Goal: Register for event/course

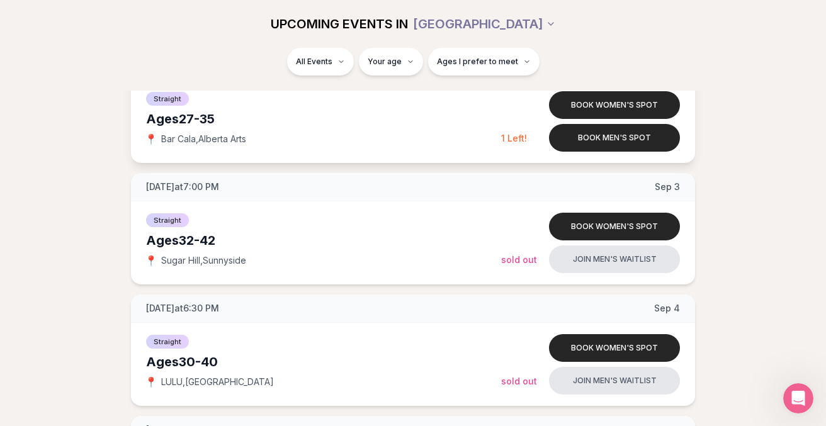
scroll to position [451, 0]
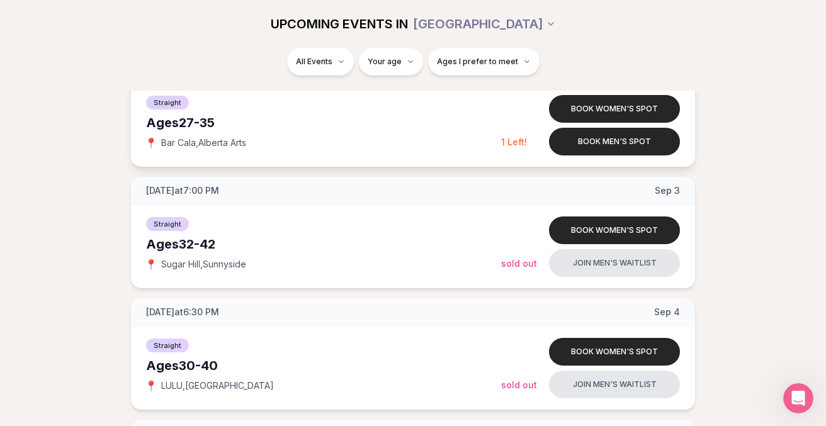
click at [183, 149] on span "Bar Cala , [GEOGRAPHIC_DATA] Arts" at bounding box center [203, 143] width 85 height 13
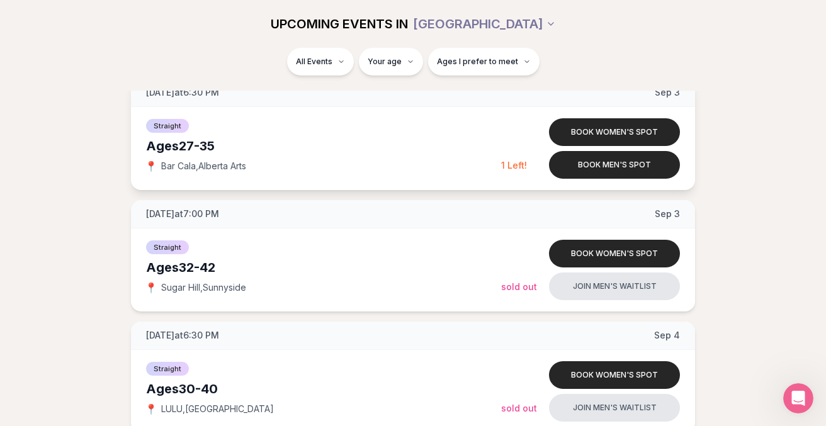
scroll to position [431, 0]
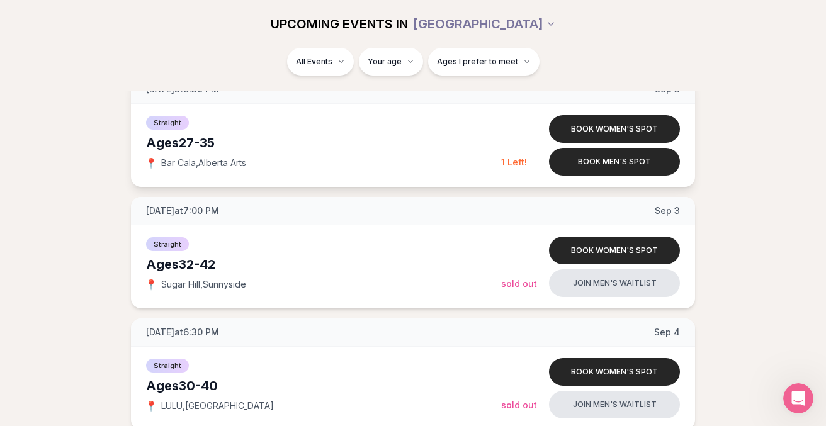
click at [146, 152] on div "Ages [DEMOGRAPHIC_DATA]" at bounding box center [323, 143] width 355 height 18
click at [527, 167] on span "1 Left!" at bounding box center [514, 162] width 26 height 11
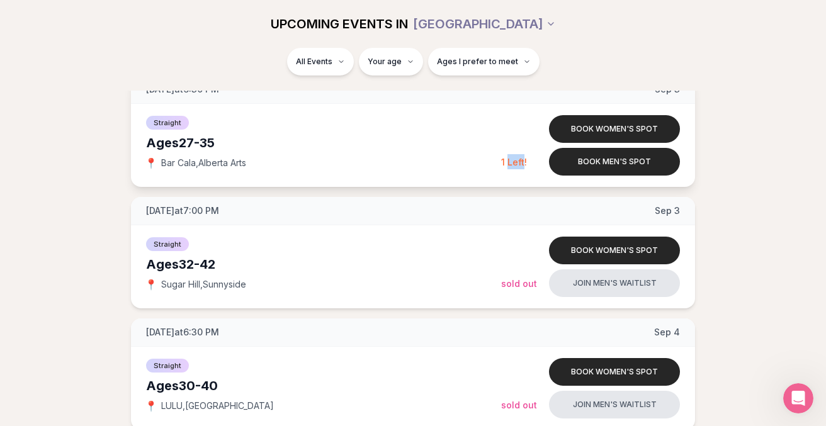
click at [527, 167] on span "1 Left!" at bounding box center [514, 162] width 26 height 11
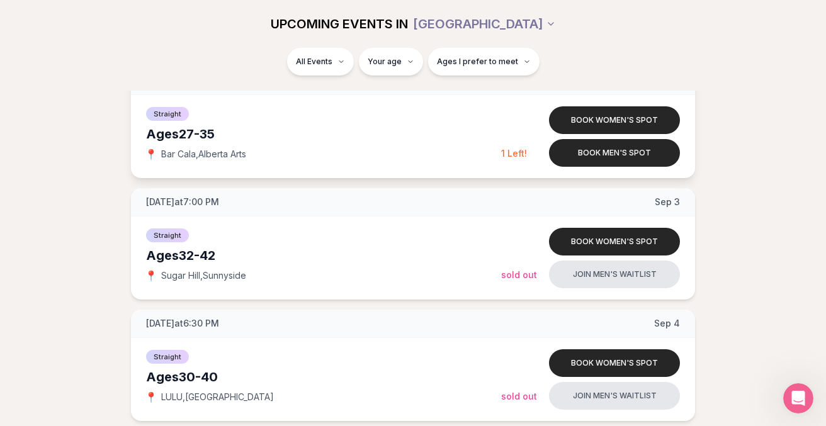
scroll to position [437, 0]
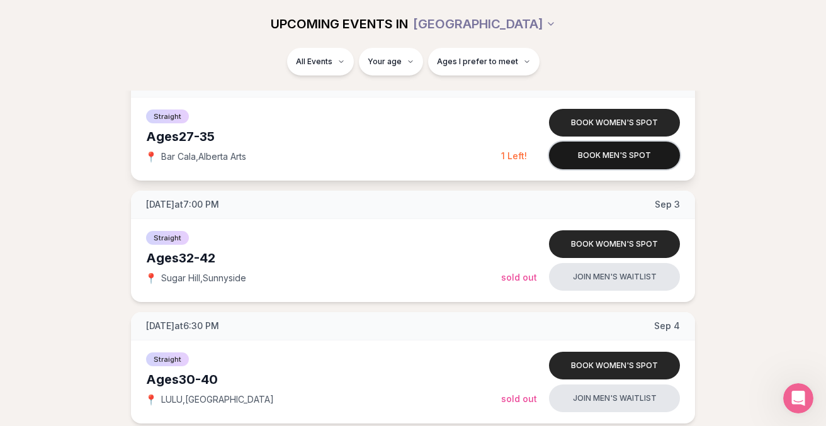
click at [641, 169] on button "Book men's spot" at bounding box center [614, 156] width 131 height 28
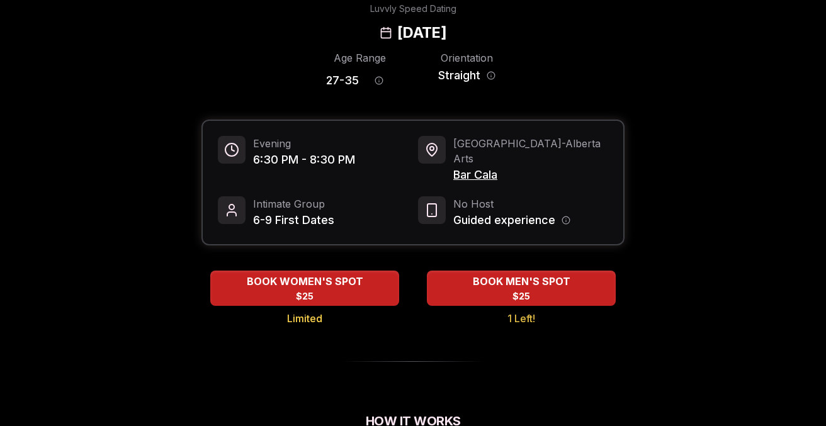
scroll to position [65, 0]
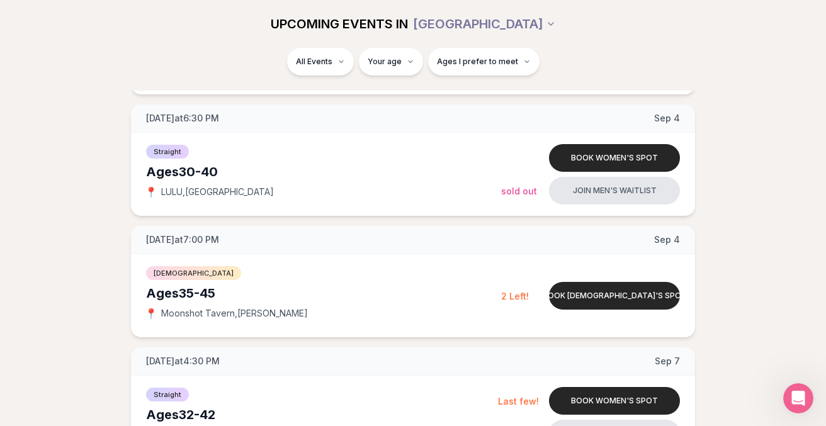
scroll to position [644, 0]
click at [175, 77] on span "Sugar Hill , [GEOGRAPHIC_DATA]" at bounding box center [203, 71] width 85 height 13
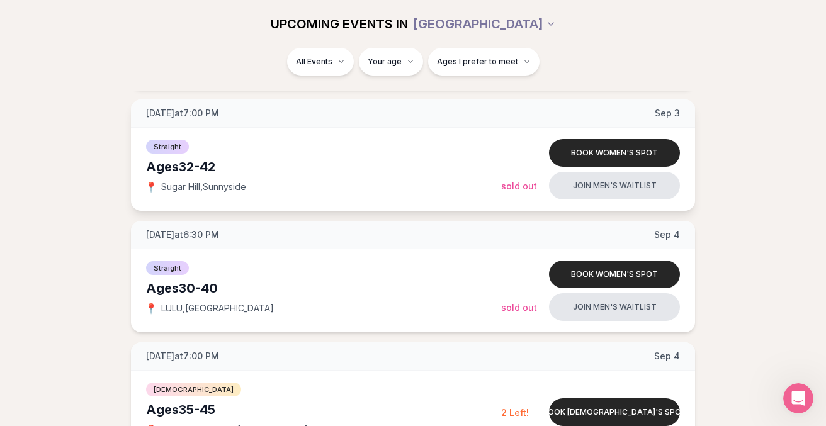
scroll to position [527, 0]
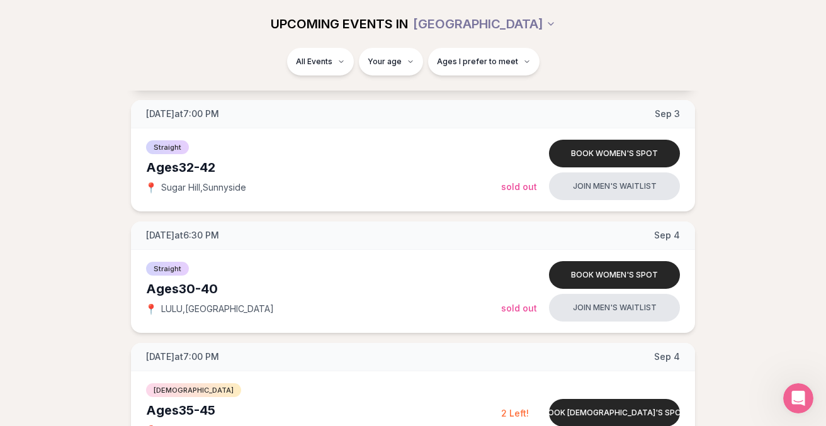
click at [611, 79] on button "Book men's spot" at bounding box center [614, 65] width 131 height 28
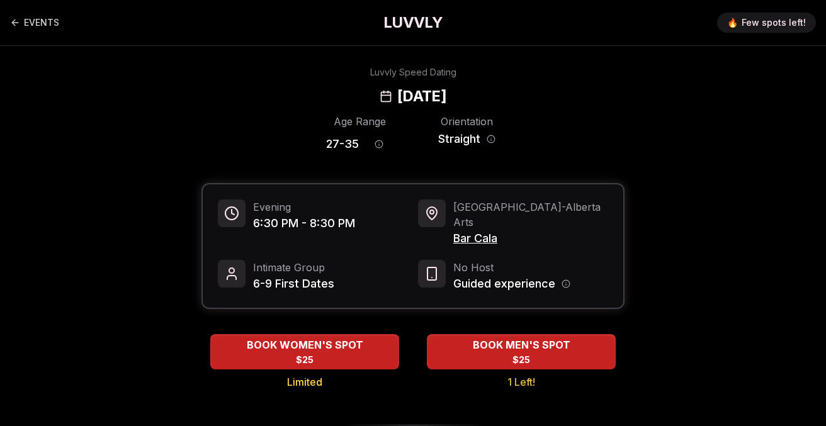
scroll to position [75, 0]
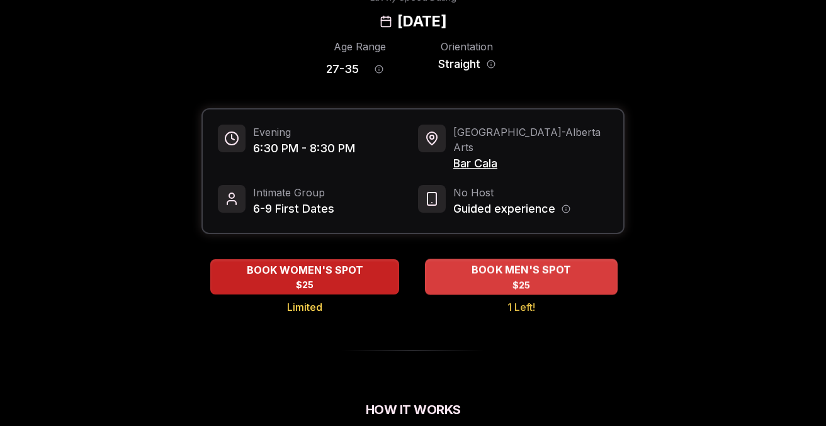
click at [573, 278] on span "BOOK MEN'S SPOT" at bounding box center [521, 269] width 104 height 15
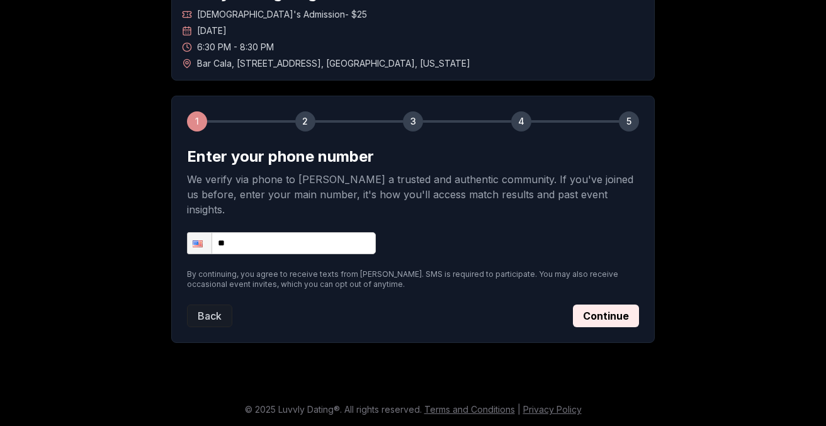
scroll to position [198, 0]
click at [188, 232] on input "**" at bounding box center [281, 243] width 189 height 22
type input "**********"
click at [264, 266] on form "**********" at bounding box center [413, 237] width 452 height 181
click at [631, 305] on button "Continue" at bounding box center [606, 316] width 66 height 23
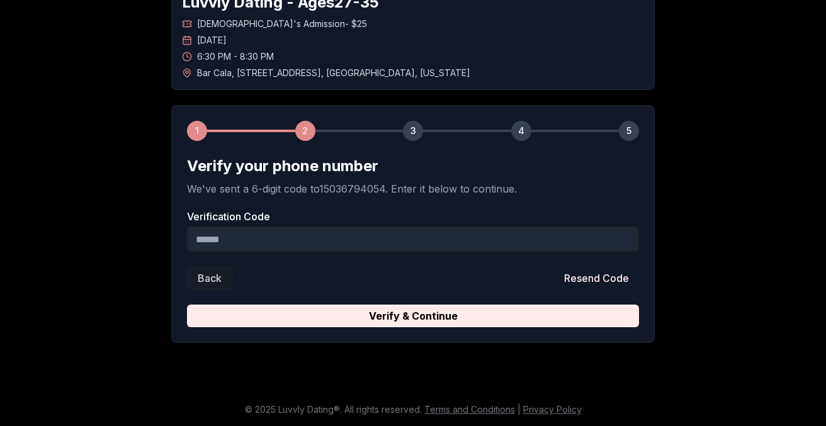
click at [453, 227] on input "Verification Code" at bounding box center [413, 239] width 452 height 25
click at [435, 227] on input "Verification Code" at bounding box center [413, 239] width 452 height 25
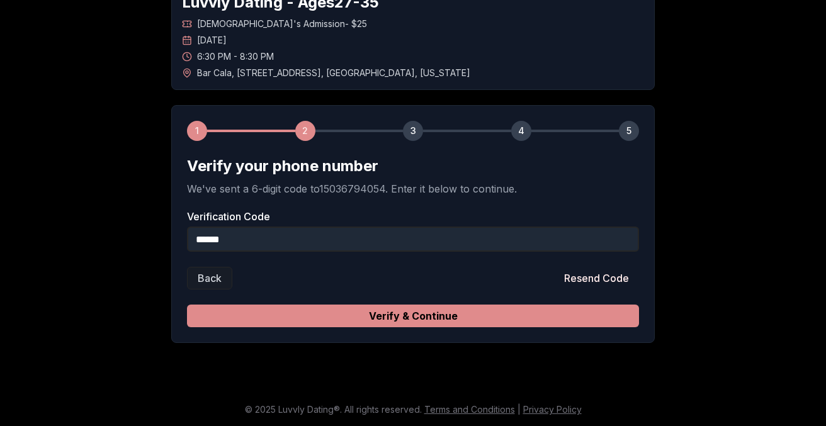
type input "******"
click at [531, 305] on button "Verify & Continue" at bounding box center [413, 316] width 452 height 23
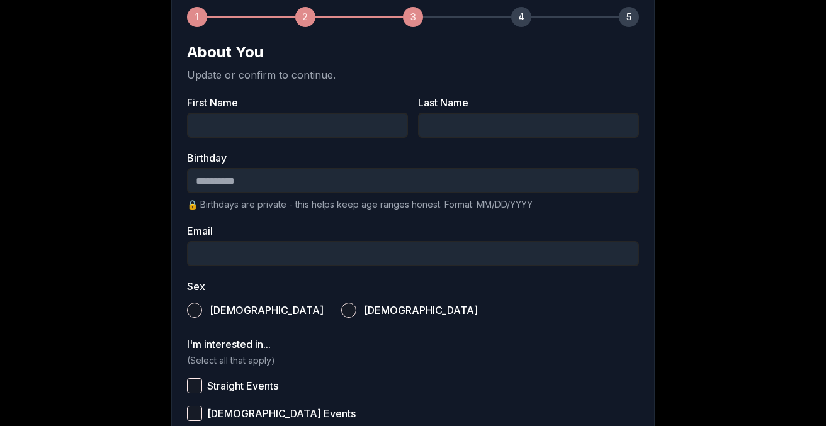
click at [280, 138] on input "First Name" at bounding box center [297, 125] width 221 height 25
type input "*****"
type input "**********"
click at [296, 193] on input "Birthday" at bounding box center [413, 180] width 452 height 25
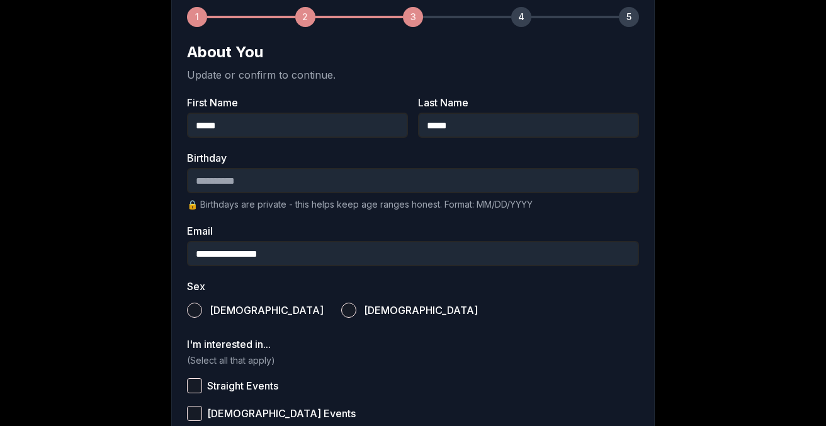
type input "**********"
click at [263, 320] on form "**********" at bounding box center [413, 346] width 452 height 609
click at [75, 298] on div "**********" at bounding box center [413, 268] width 826 height 840
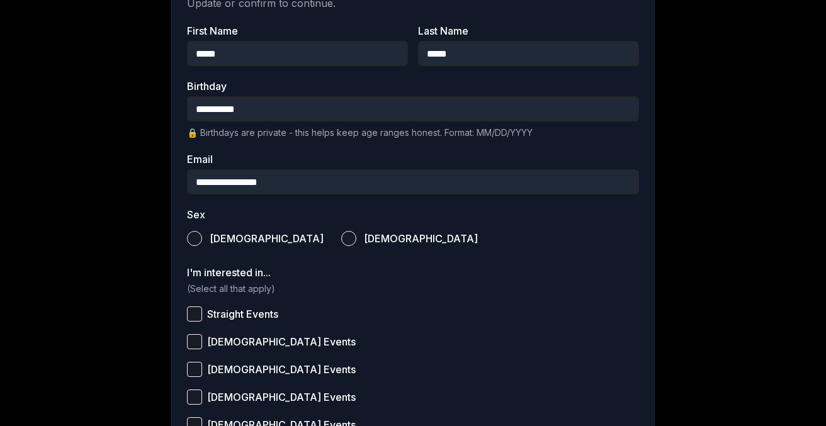
scroll to position [302, 0]
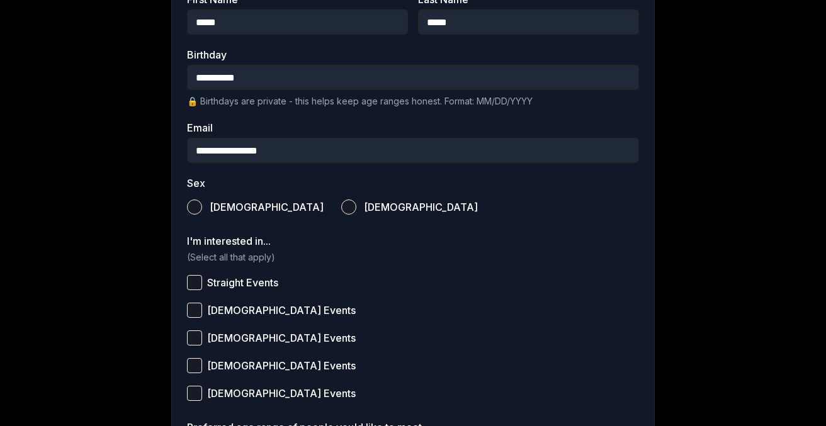
click at [187, 215] on button "[DEMOGRAPHIC_DATA]" at bounding box center [194, 207] width 15 height 15
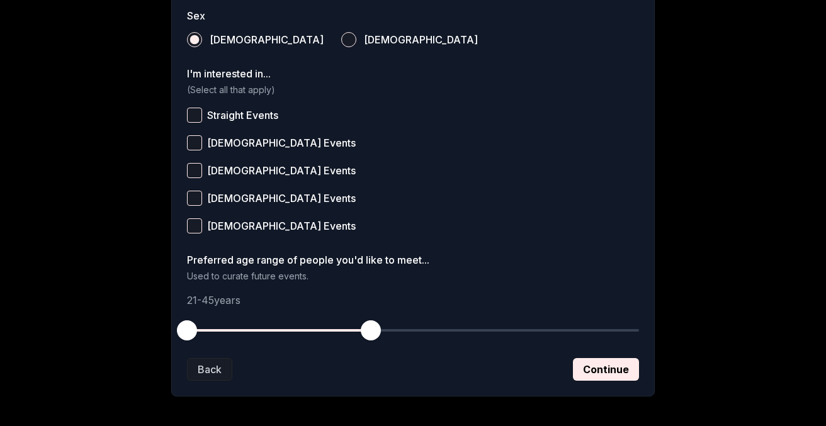
scroll to position [483, 0]
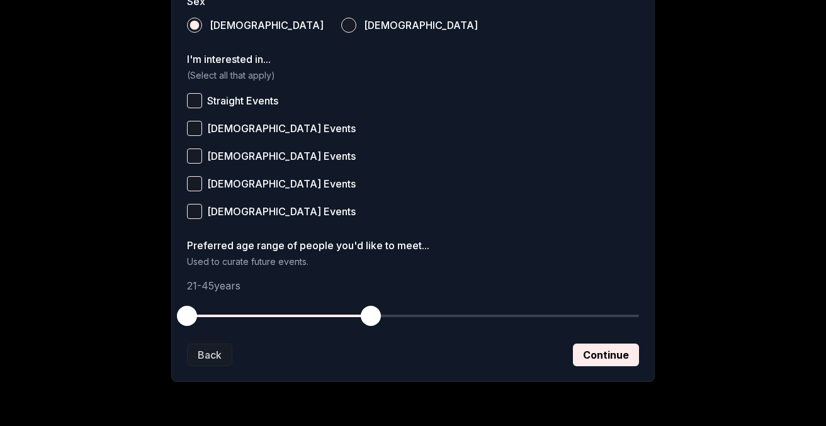
click at [187, 108] on button "Straight Events" at bounding box center [194, 100] width 15 height 15
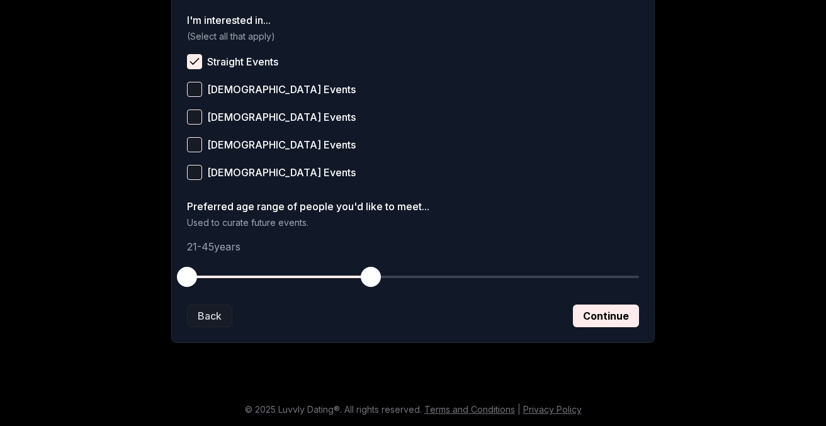
scroll to position [739, 0]
drag, startPoint x: 129, startPoint y: 245, endPoint x: 191, endPoint y: 250, distance: 61.9
click at [223, 267] on span "button" at bounding box center [233, 277] width 20 height 20
drag, startPoint x: 361, startPoint y: 243, endPoint x: 269, endPoint y: 253, distance: 93.1
click at [284, 267] on span "button" at bounding box center [294, 277] width 20 height 20
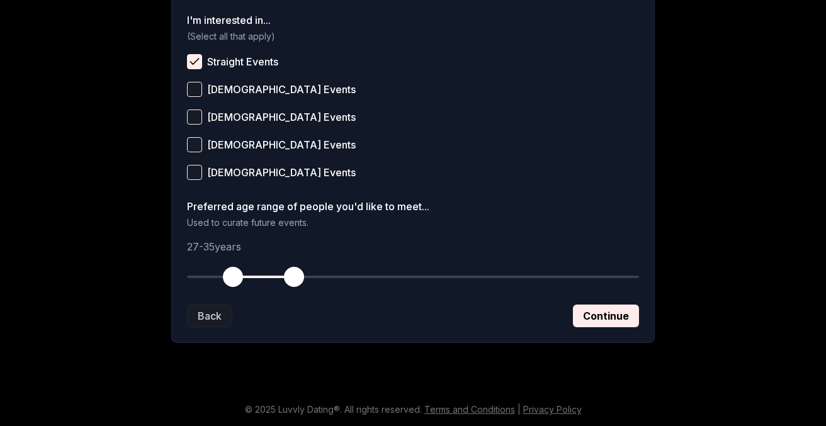
click at [274, 305] on div "Back Continue" at bounding box center [413, 316] width 452 height 23
click at [639, 327] on button "Continue" at bounding box center [606, 316] width 66 height 23
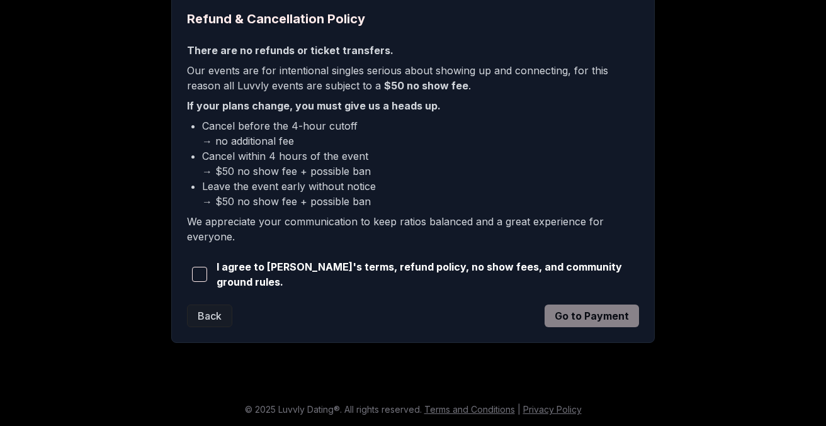
scroll to position [414, 0]
click at [192, 282] on span "button" at bounding box center [199, 274] width 15 height 15
click at [331, 327] on div "Back Go to Payment" at bounding box center [413, 316] width 452 height 23
click at [487, 327] on div "Back Go to Payment" at bounding box center [413, 316] width 452 height 23
click at [634, 327] on button "Go to Payment" at bounding box center [591, 316] width 94 height 23
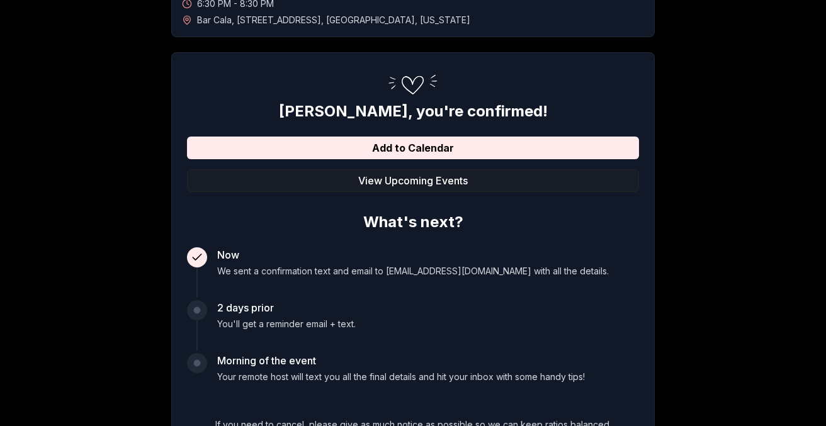
scroll to position [196, 0]
